Goal: Navigation & Orientation: Find specific page/section

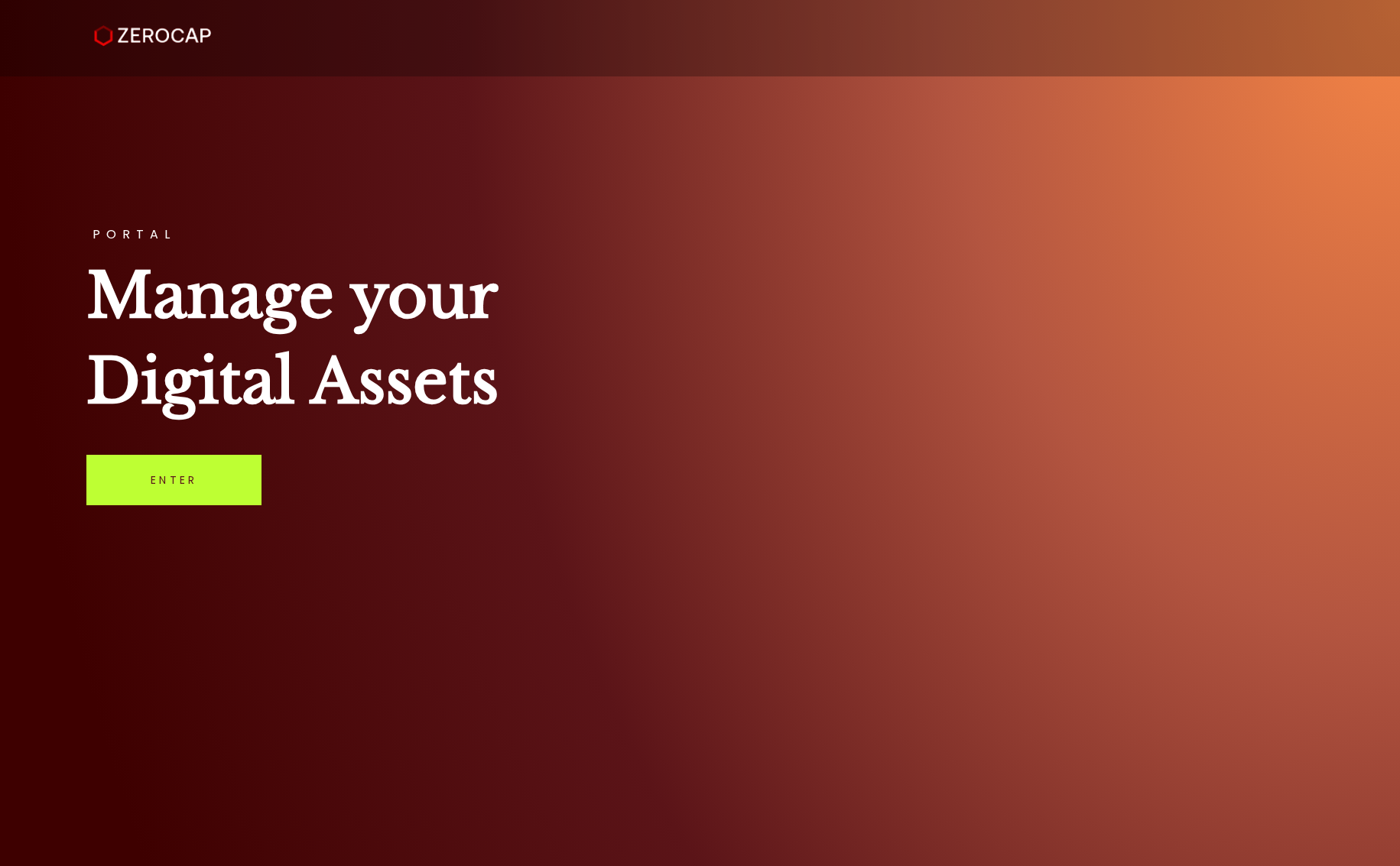
click at [186, 481] on link "Enter" at bounding box center [175, 480] width 176 height 50
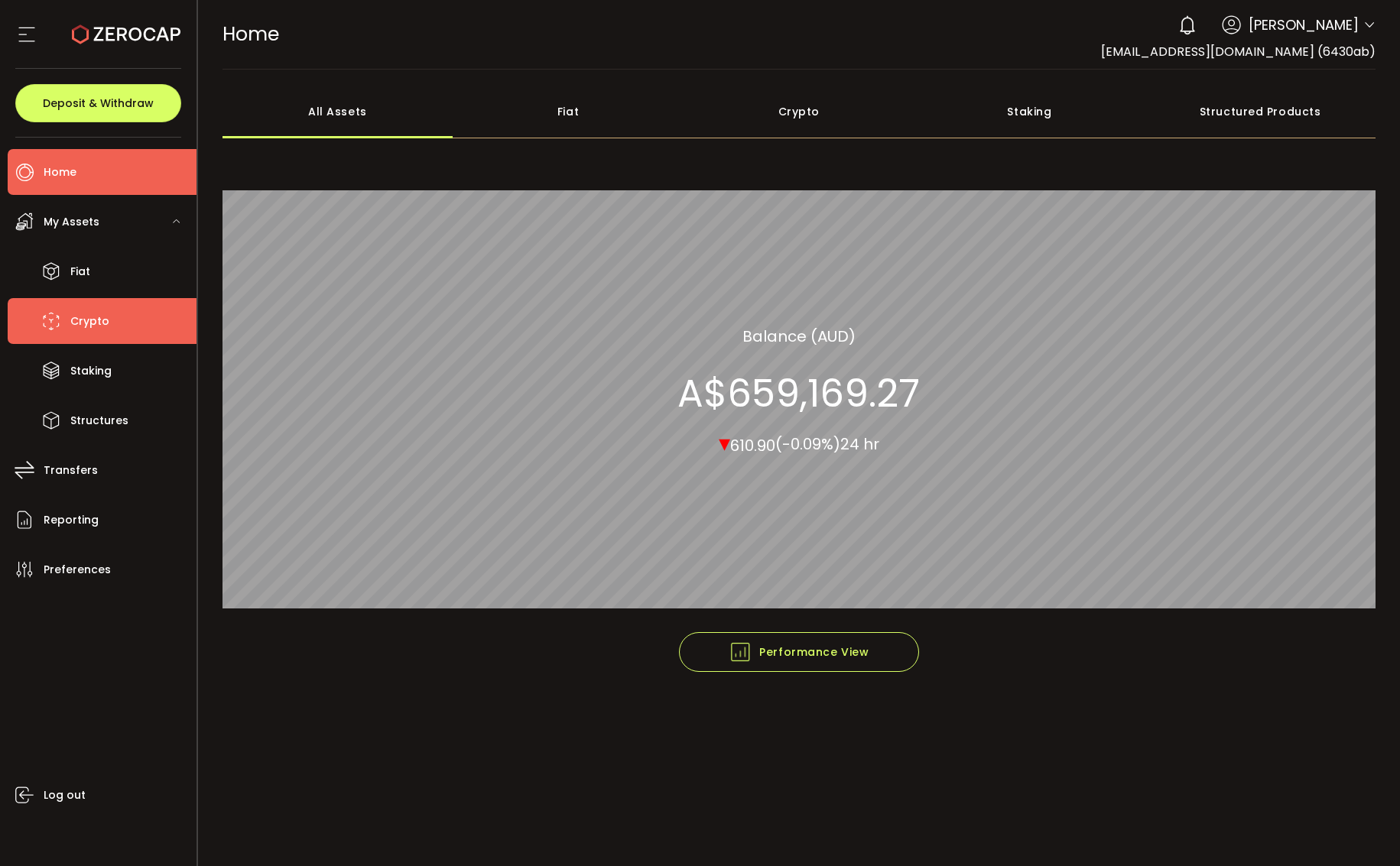
click at [71, 316] on span "Crypto" at bounding box center [90, 321] width 39 height 22
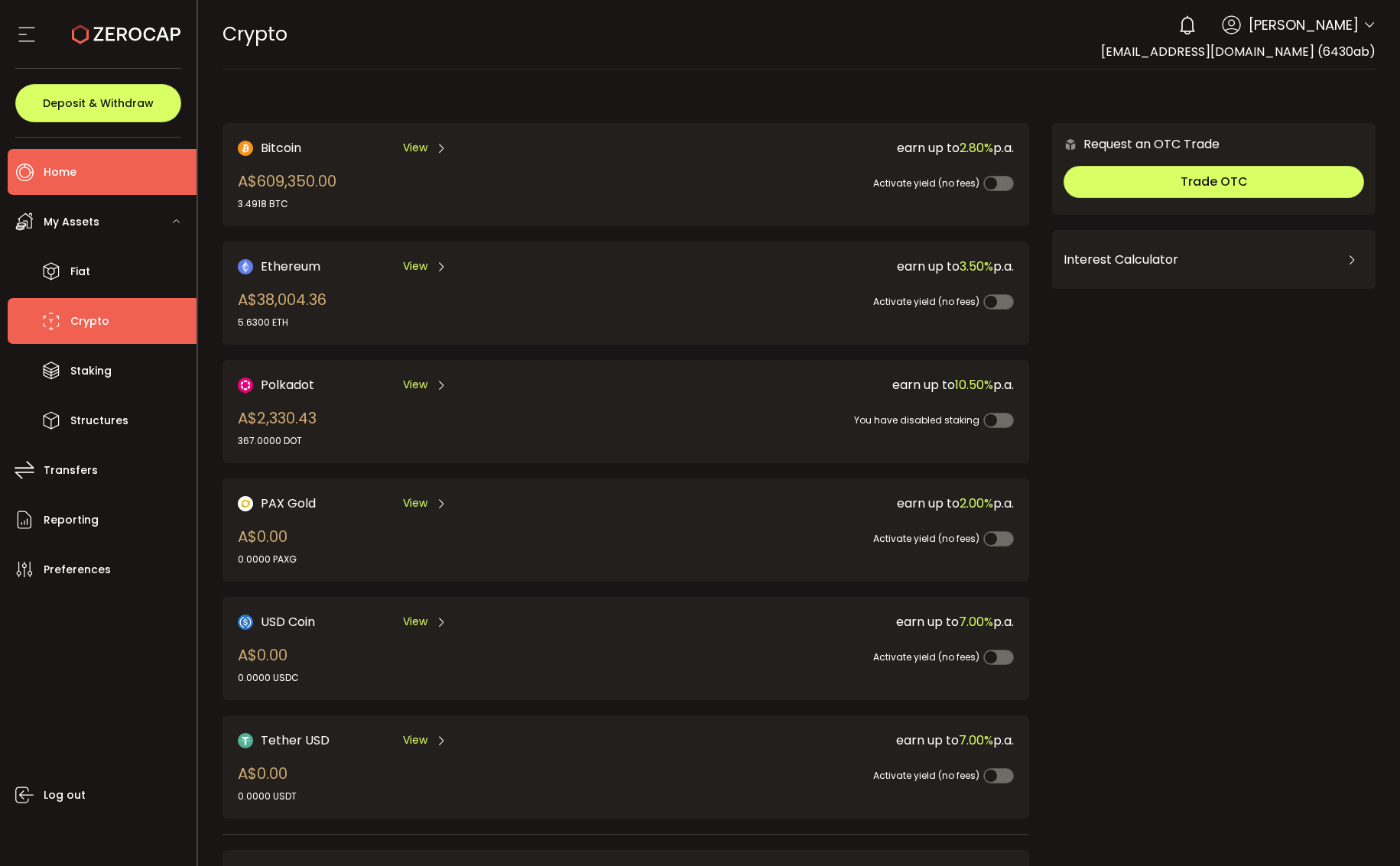
click at [57, 172] on span "Home" at bounding box center [60, 172] width 33 height 22
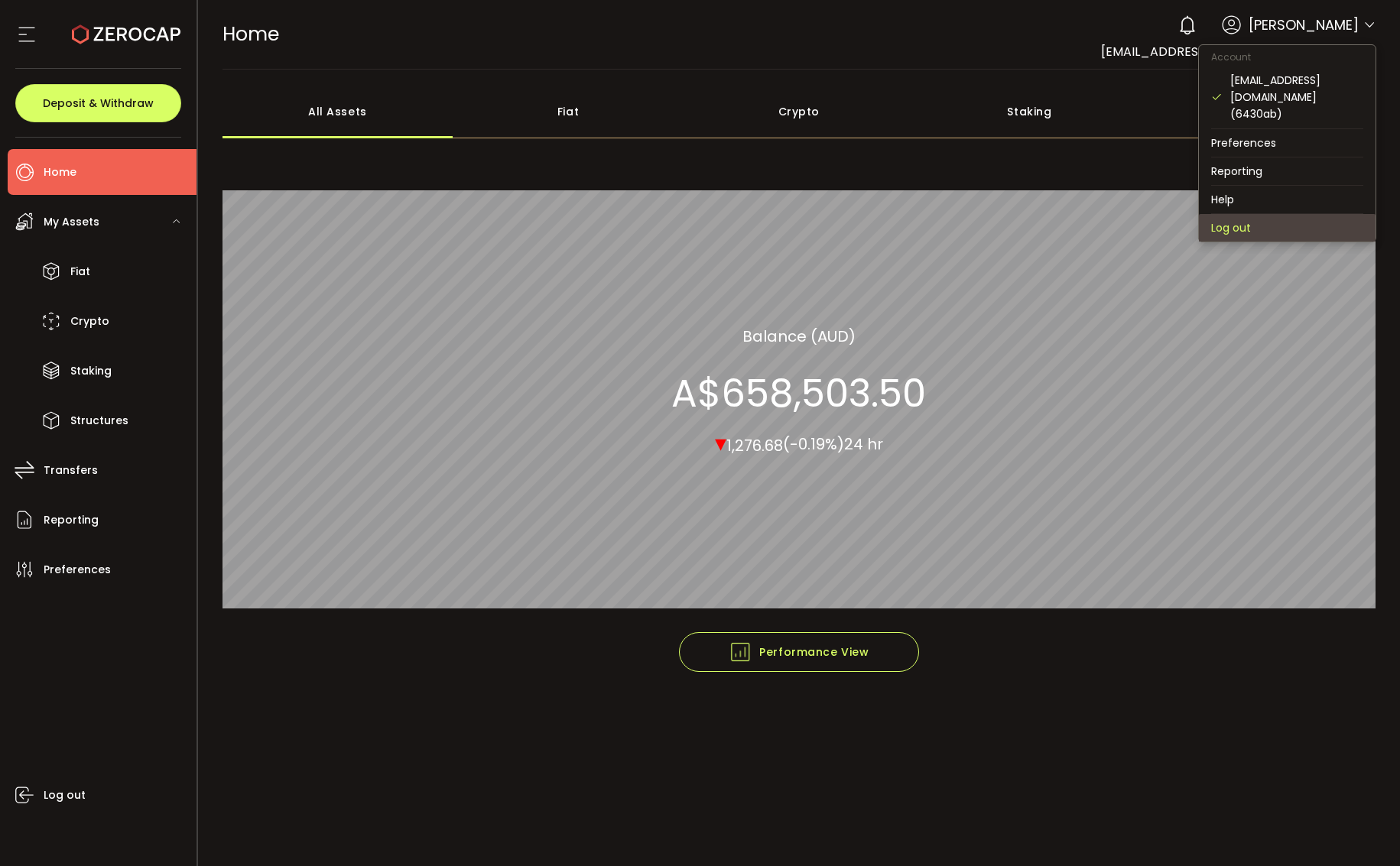
click at [1227, 214] on li "Log out" at bounding box center [1287, 228] width 177 height 28
